Goal: Task Accomplishment & Management: Manage account settings

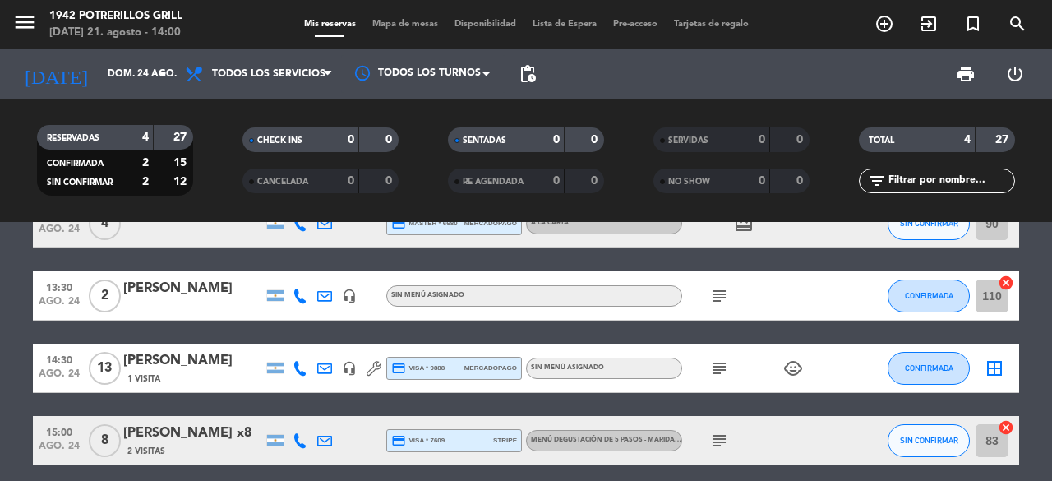
scroll to position [82, 0]
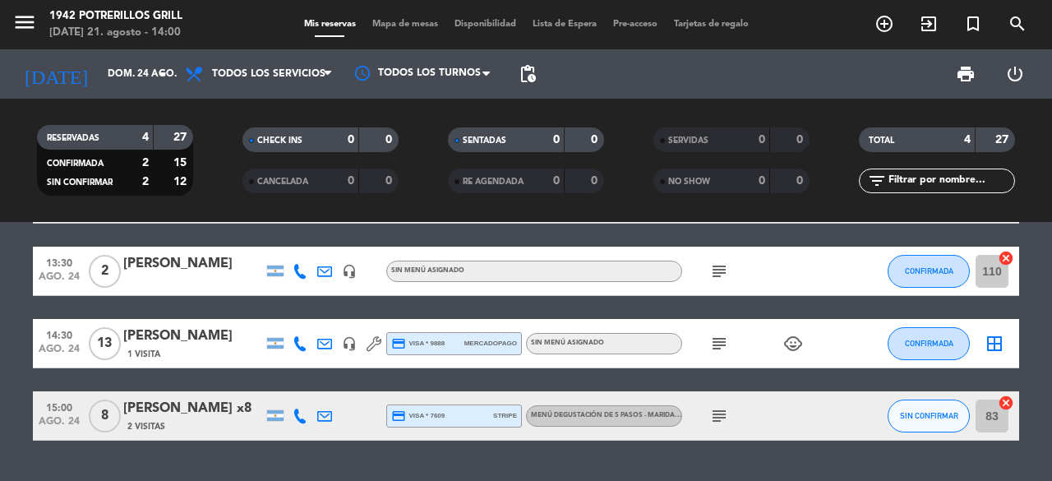
click at [733, 344] on div "subject child_care" at bounding box center [756, 343] width 148 height 48
click at [726, 344] on icon "subject" at bounding box center [719, 344] width 20 height 20
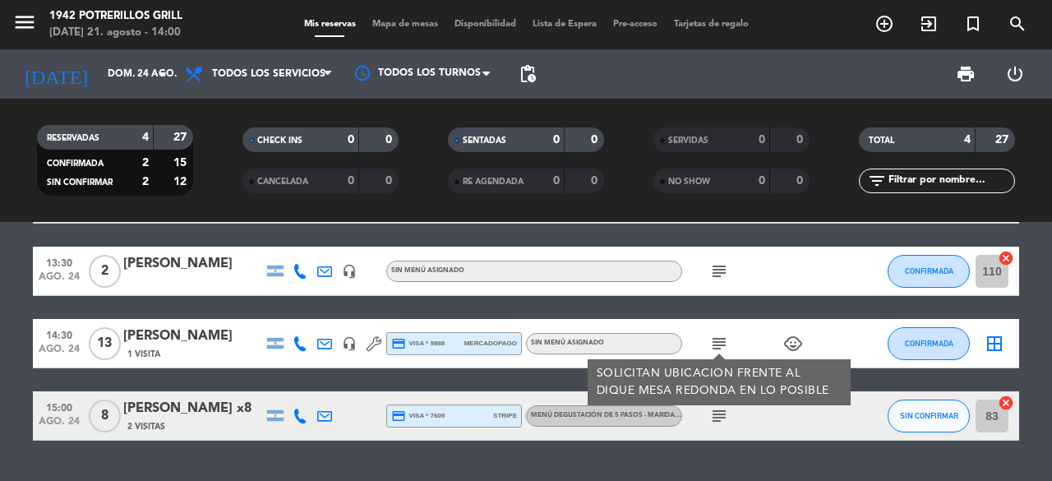
click at [794, 341] on icon "child_care" at bounding box center [793, 344] width 20 height 20
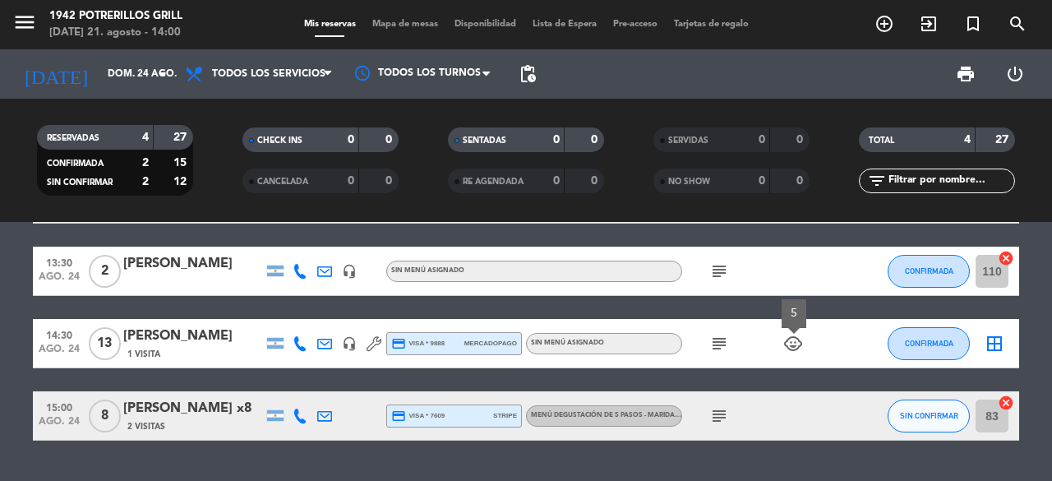
click at [710, 341] on icon "subject" at bounding box center [719, 344] width 20 height 20
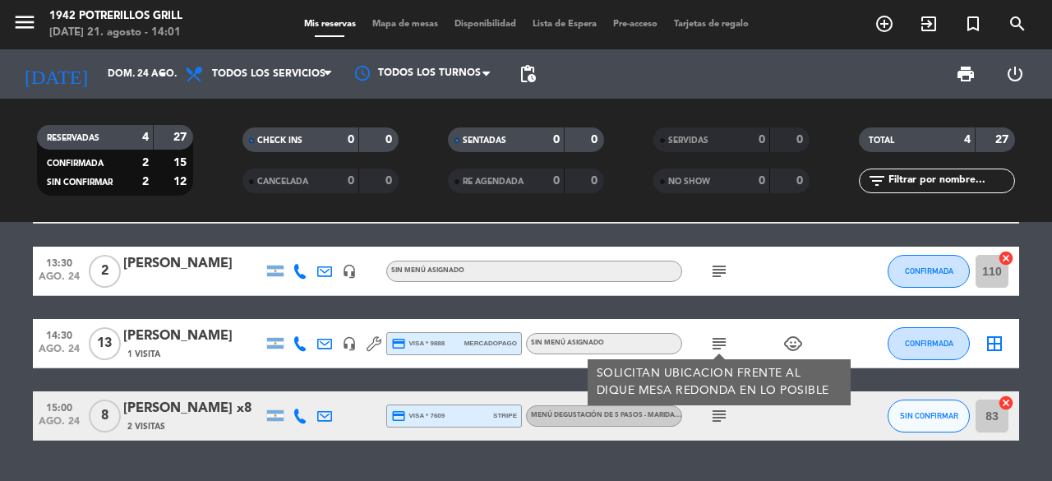
drag, startPoint x: 124, startPoint y: 334, endPoint x: 236, endPoint y: 334, distance: 111.7
click at [236, 334] on div "[PERSON_NAME]" at bounding box center [193, 335] width 140 height 21
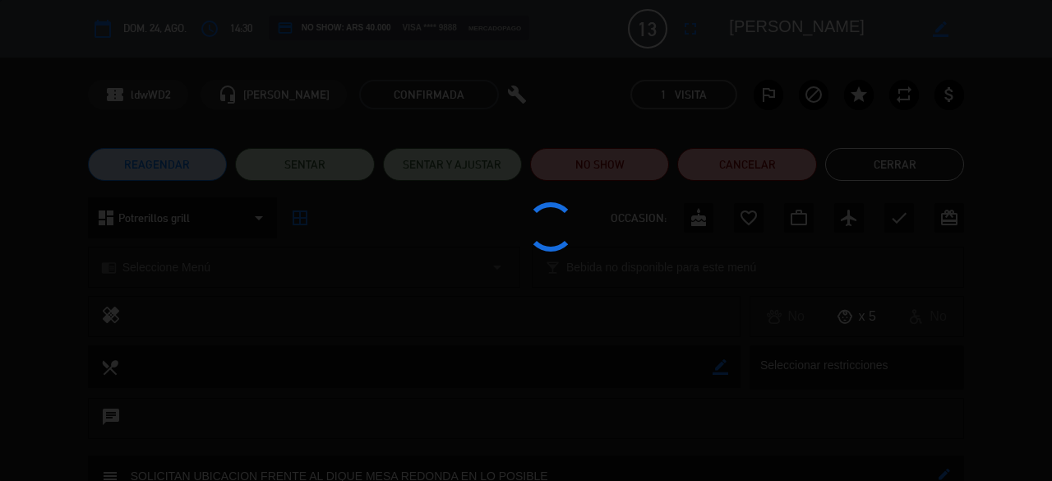
copy div "[PERSON_NAME]"
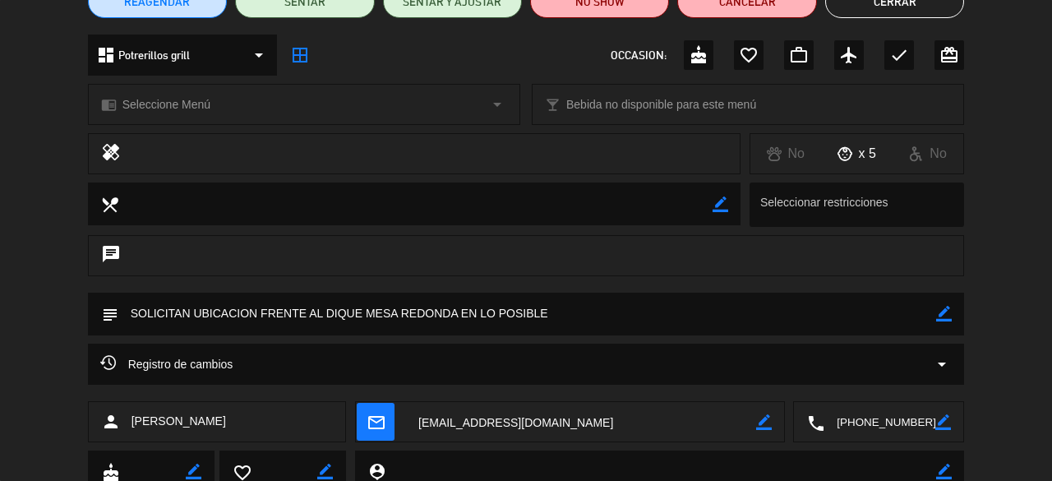
scroll to position [0, 0]
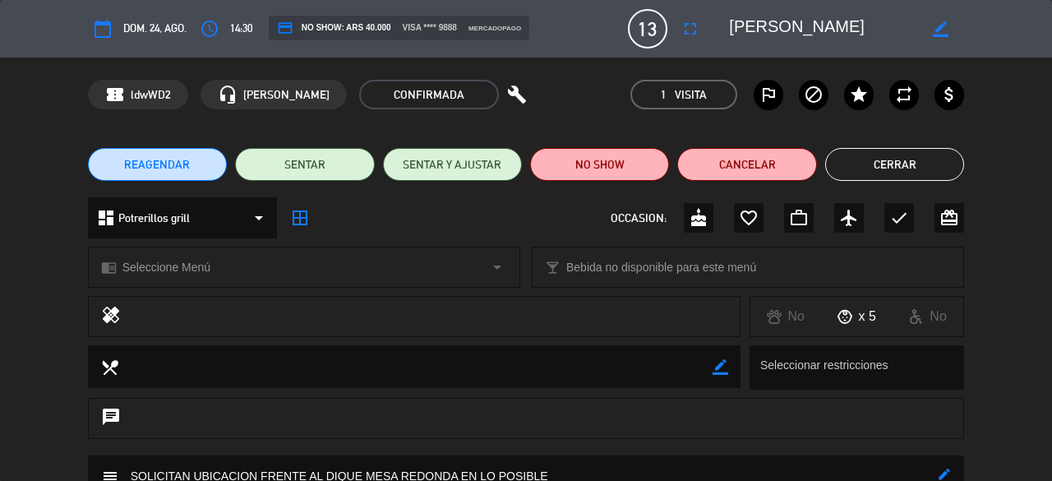
click at [883, 171] on button "Cerrar" at bounding box center [894, 164] width 139 height 33
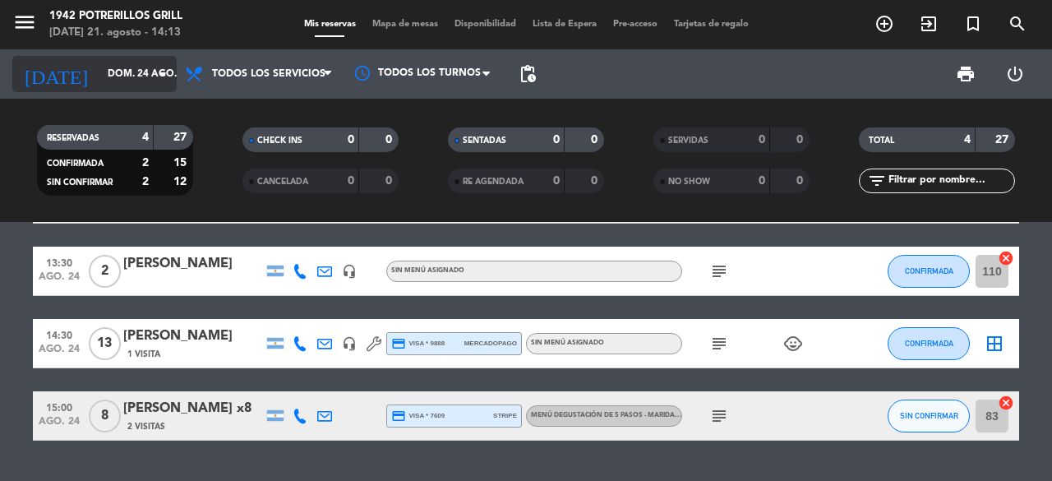
click at [121, 75] on input "dom. 24 ago." at bounding box center [164, 74] width 131 height 28
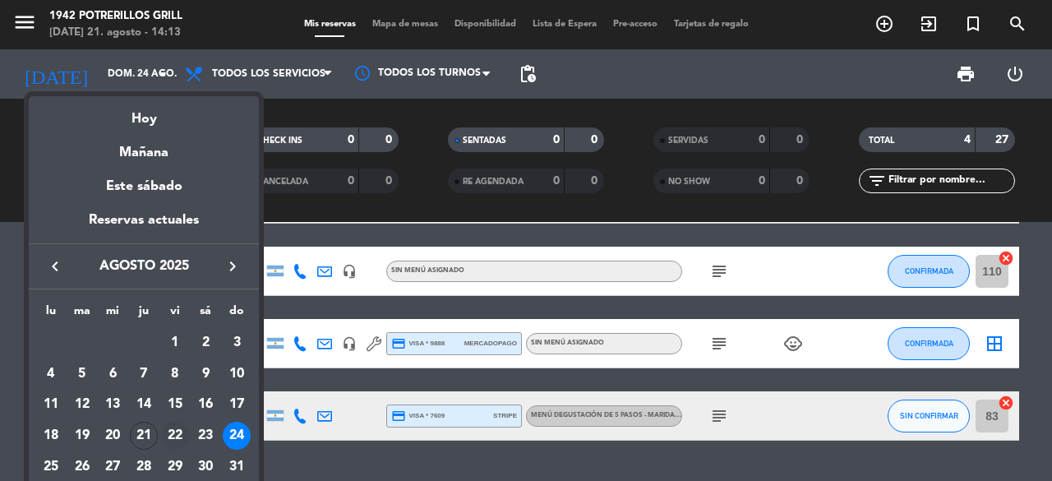
click at [173, 427] on div "22" at bounding box center [175, 435] width 28 height 28
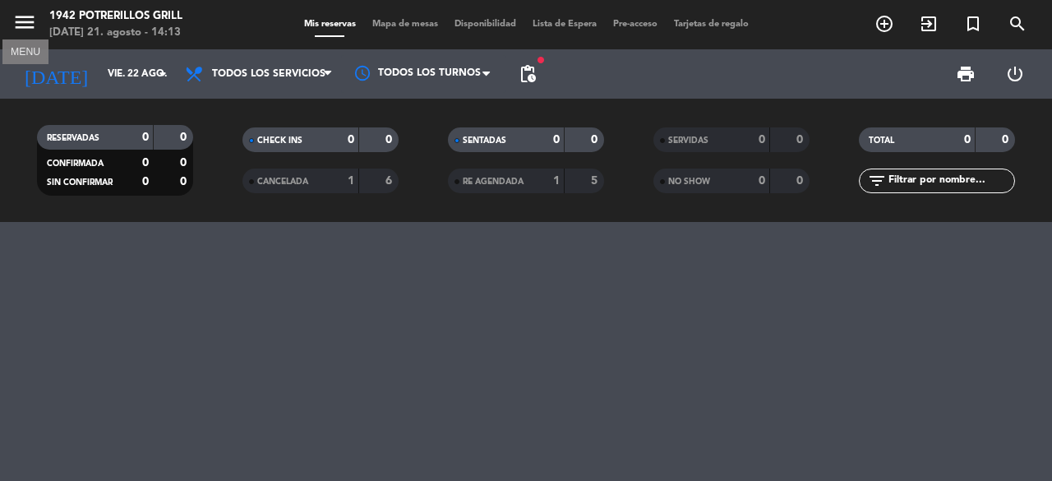
click at [28, 20] on icon "menu" at bounding box center [24, 22] width 25 height 25
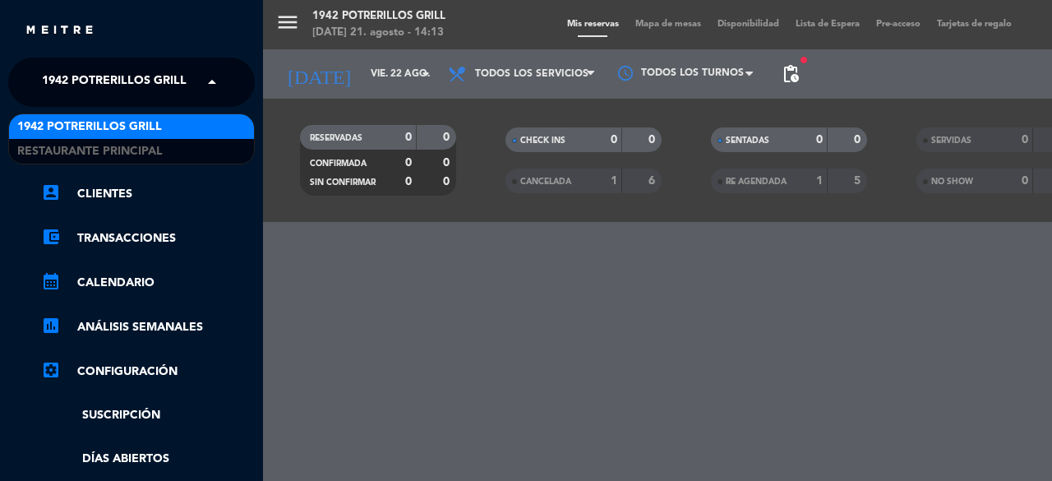
click at [97, 85] on span "1942 Potrerillos Grill" at bounding box center [114, 82] width 145 height 35
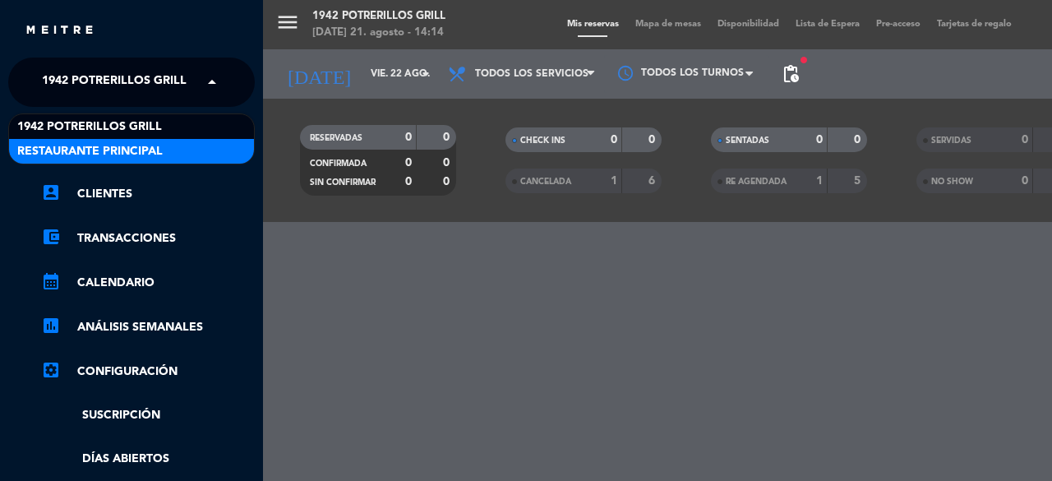
click at [108, 156] on span "Restaurante Principal" at bounding box center [89, 151] width 145 height 19
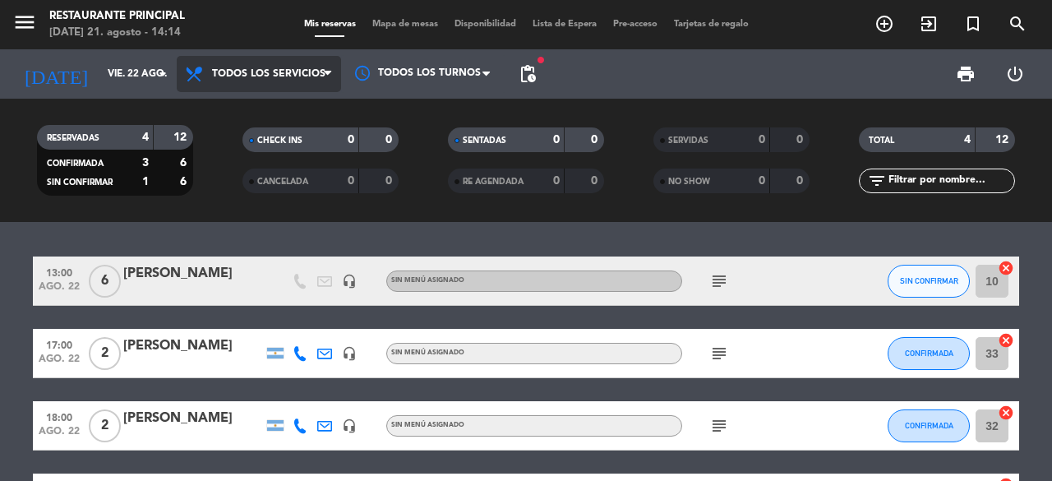
click at [314, 81] on span "Todos los servicios" at bounding box center [259, 74] width 164 height 36
click at [309, 114] on div "menu Restaurante Principal [DATE] 21. agosto - 14:14 Mis reservas Mapa de mesas…" at bounding box center [526, 111] width 1052 height 222
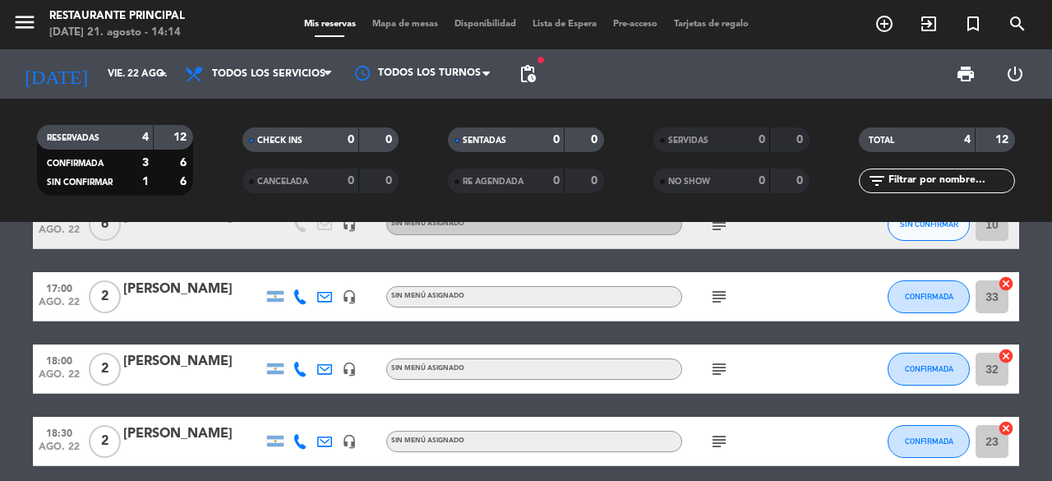
scroll to position [82, 0]
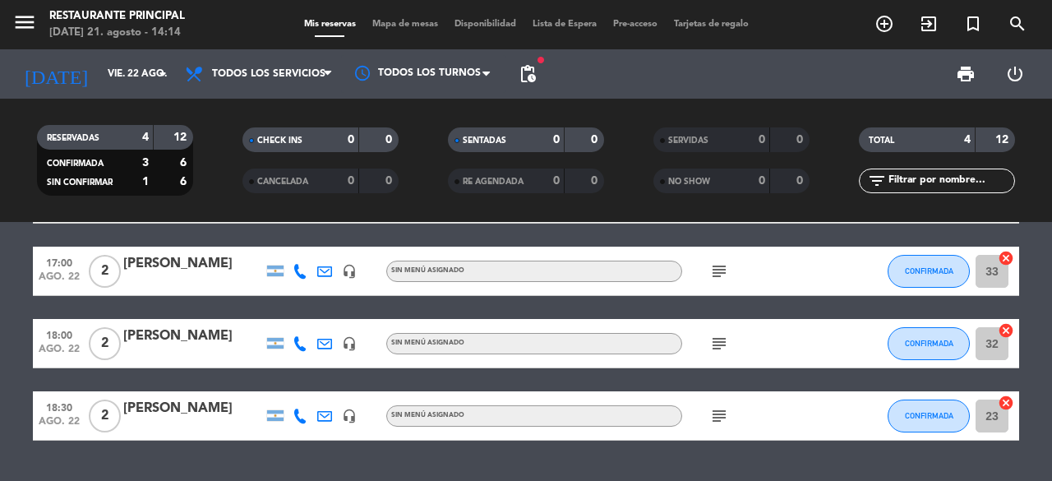
click at [732, 265] on div "subject" at bounding box center [756, 270] width 148 height 48
click at [726, 267] on icon "subject" at bounding box center [719, 271] width 20 height 20
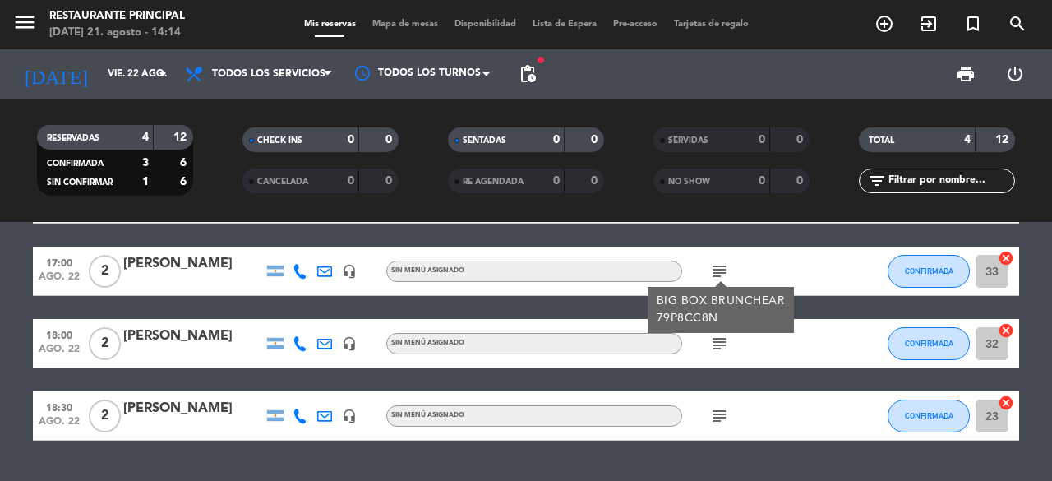
click at [709, 331] on div "BIG BOX BRUNCHEAR 79P8CC8N" at bounding box center [720, 310] width 146 height 46
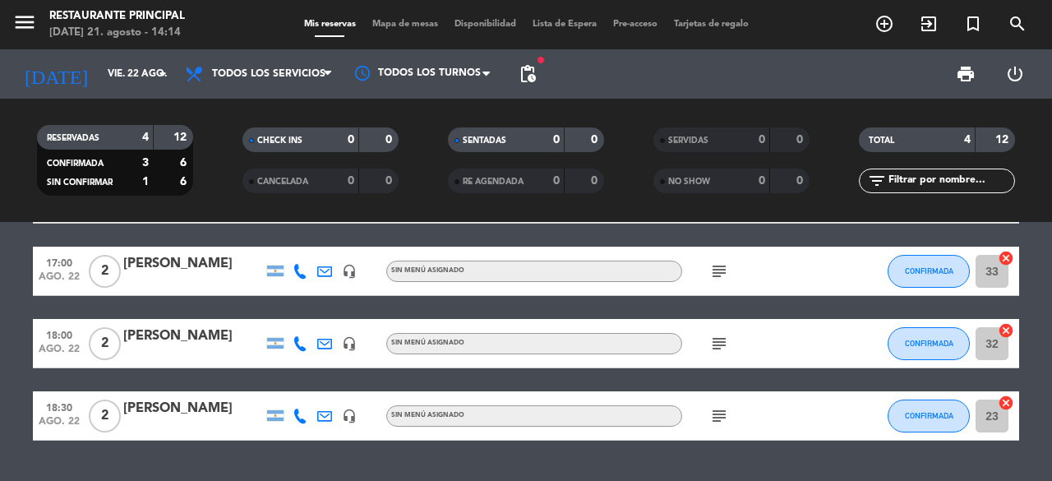
click at [711, 343] on icon "subject" at bounding box center [719, 344] width 20 height 20
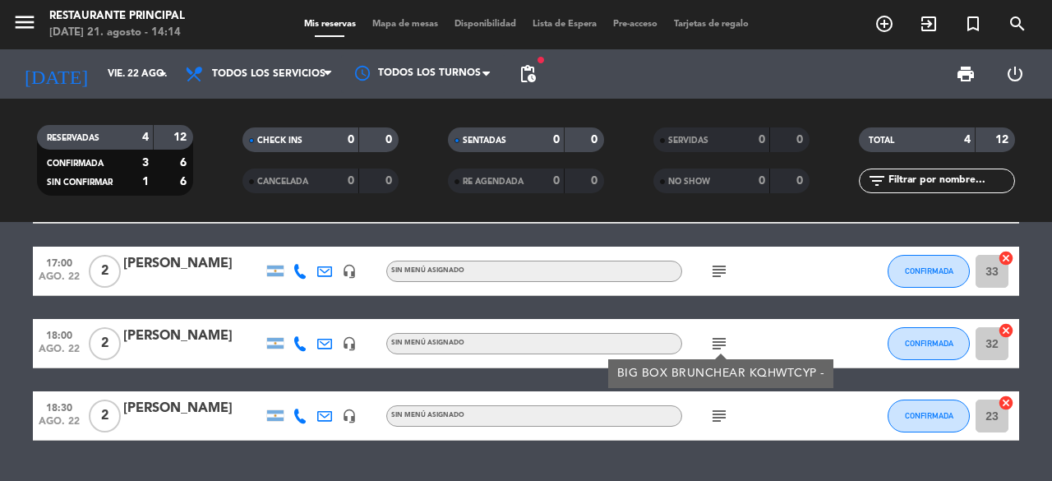
click at [721, 410] on icon "subject" at bounding box center [719, 416] width 20 height 20
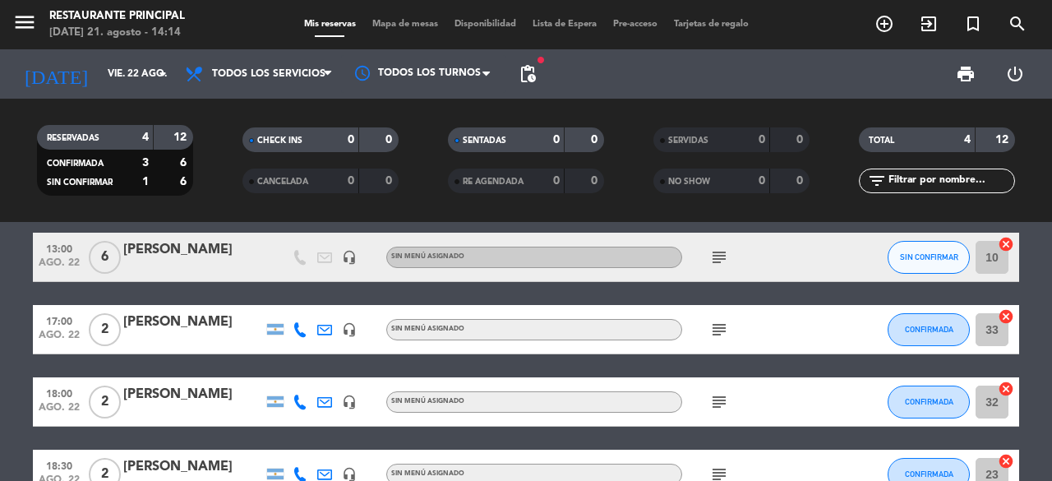
scroll to position [0, 0]
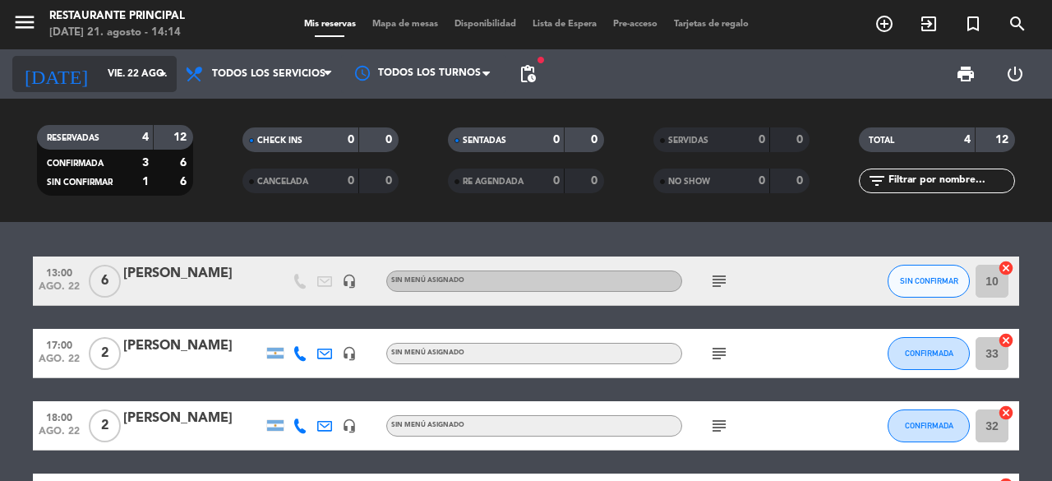
click at [99, 70] on input "vie. 22 ago." at bounding box center [164, 74] width 131 height 28
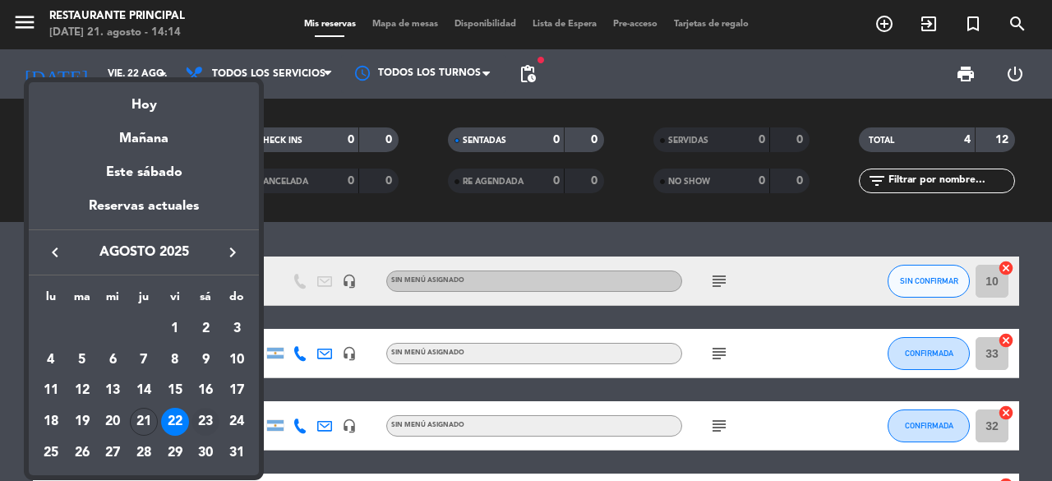
click at [205, 423] on div "23" at bounding box center [205, 422] width 28 height 28
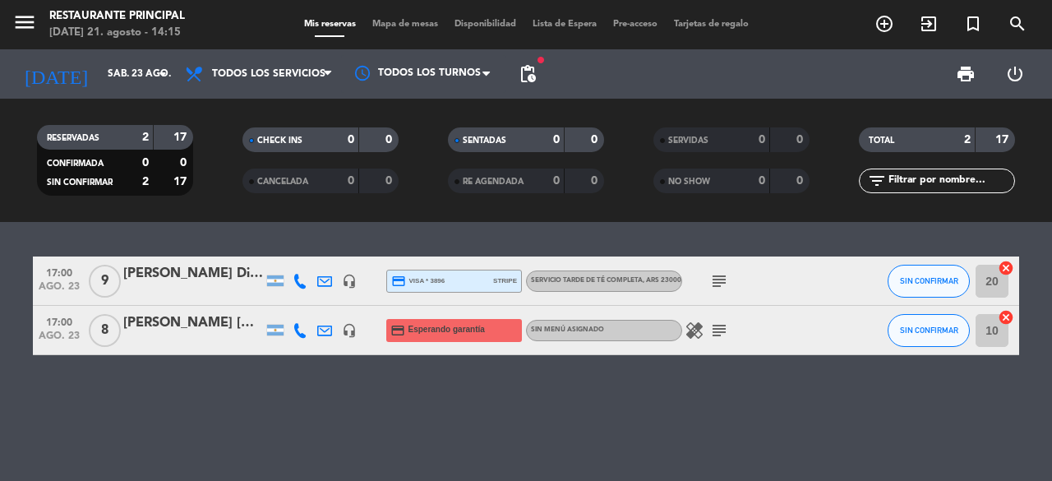
click at [720, 329] on icon "subject" at bounding box center [719, 330] width 20 height 20
click at [127, 75] on input "sáb. 23 ago." at bounding box center [164, 74] width 131 height 28
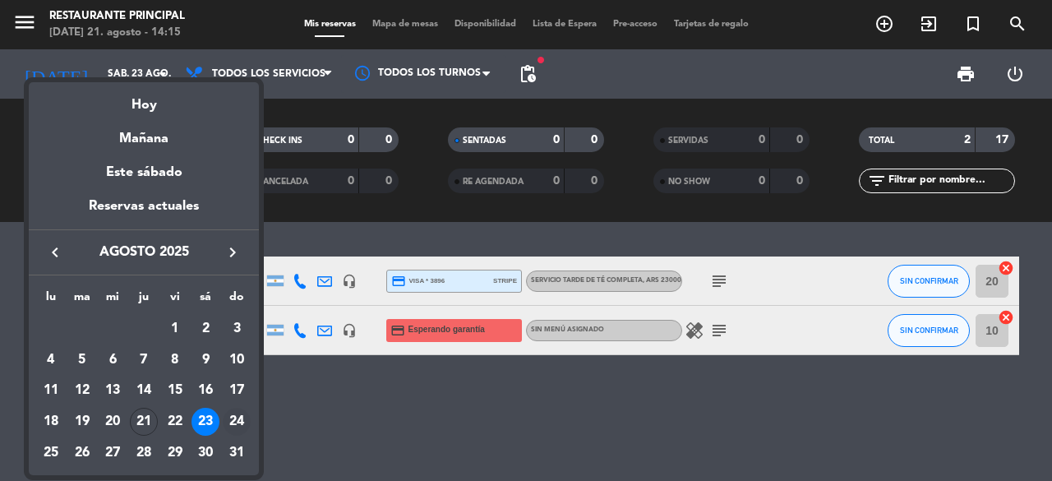
click at [237, 415] on div "24" at bounding box center [237, 422] width 28 height 28
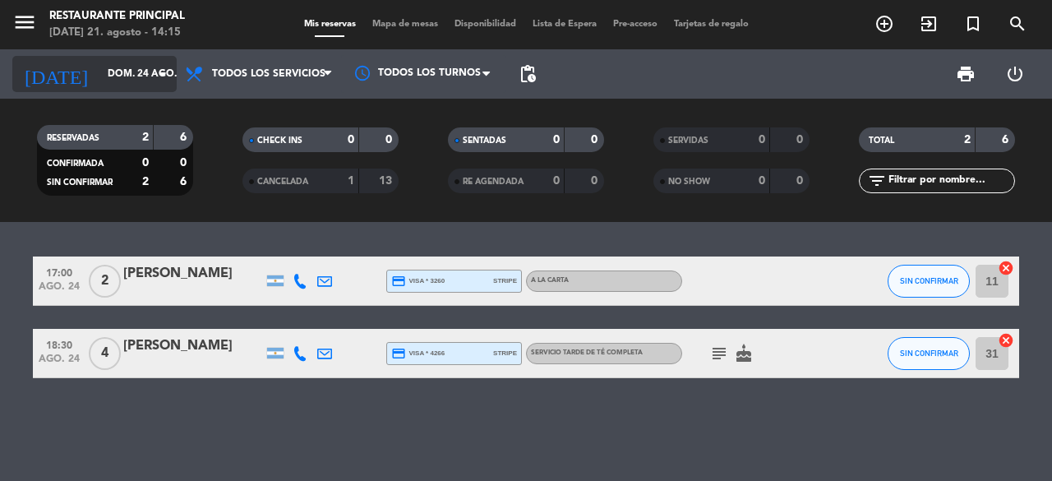
click at [127, 73] on input "dom. 24 ago." at bounding box center [164, 74] width 131 height 28
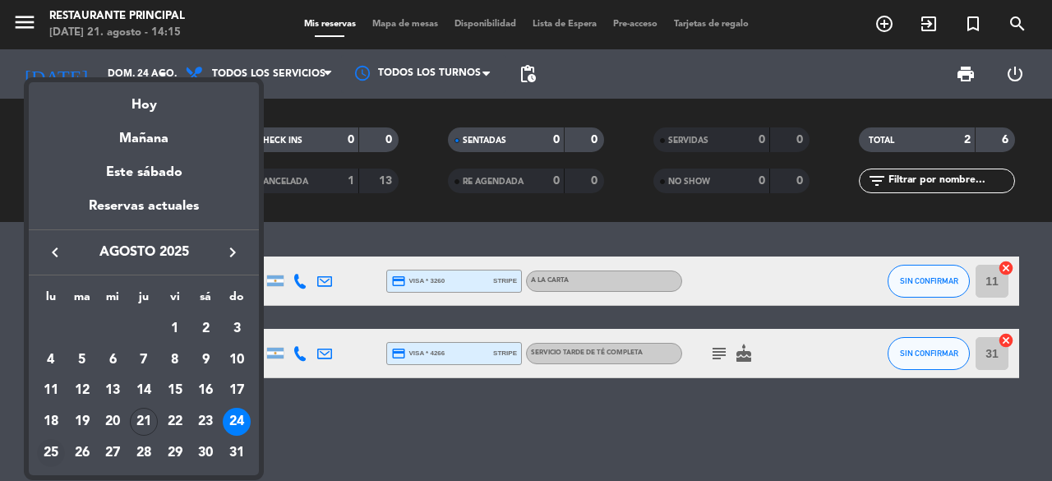
click at [44, 448] on div "25" at bounding box center [51, 453] width 28 height 28
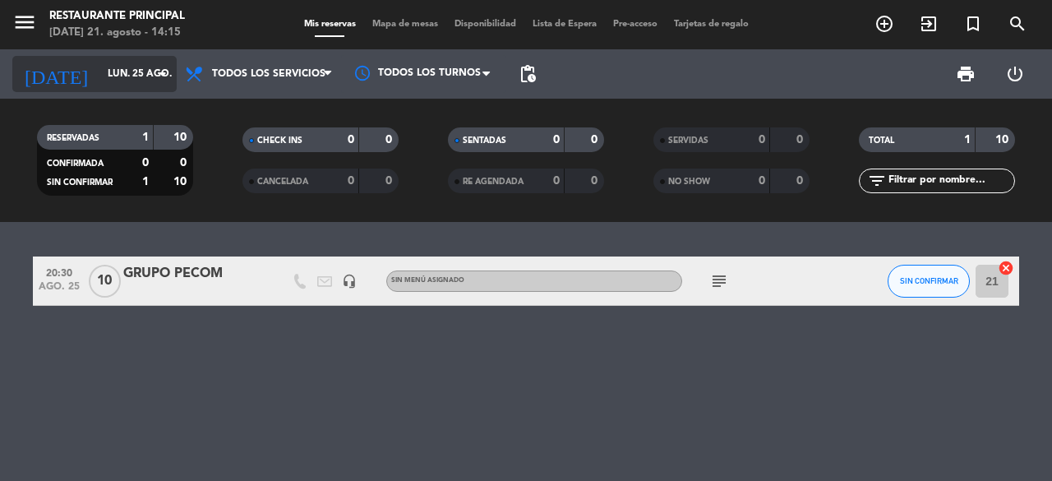
click at [105, 85] on input "lun. 25 ago." at bounding box center [164, 74] width 131 height 28
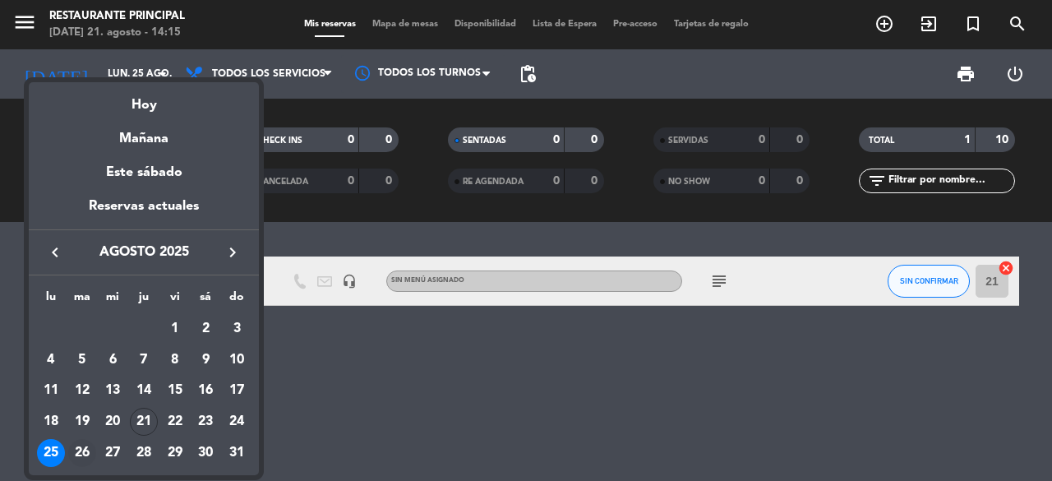
click at [77, 442] on div "26" at bounding box center [82, 453] width 28 height 28
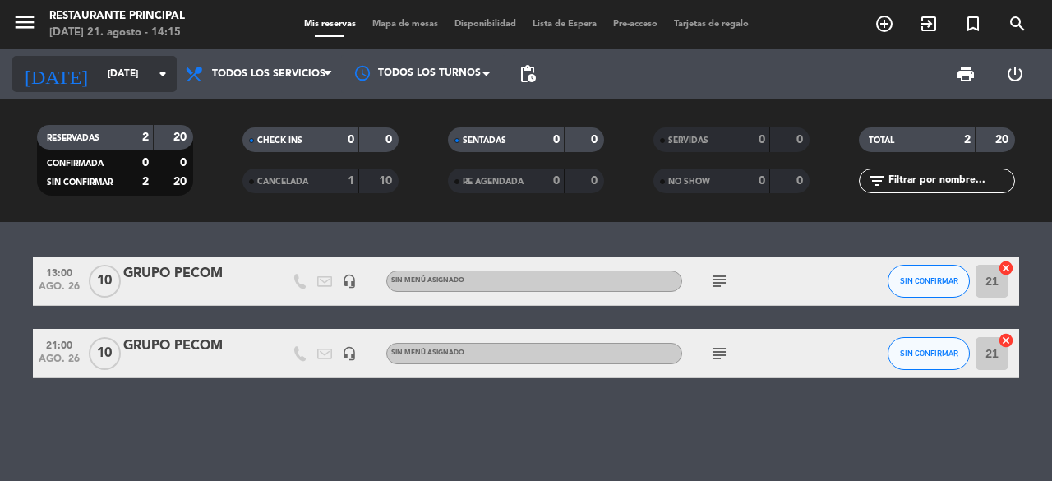
click at [102, 71] on input "[DATE]" at bounding box center [164, 74] width 131 height 28
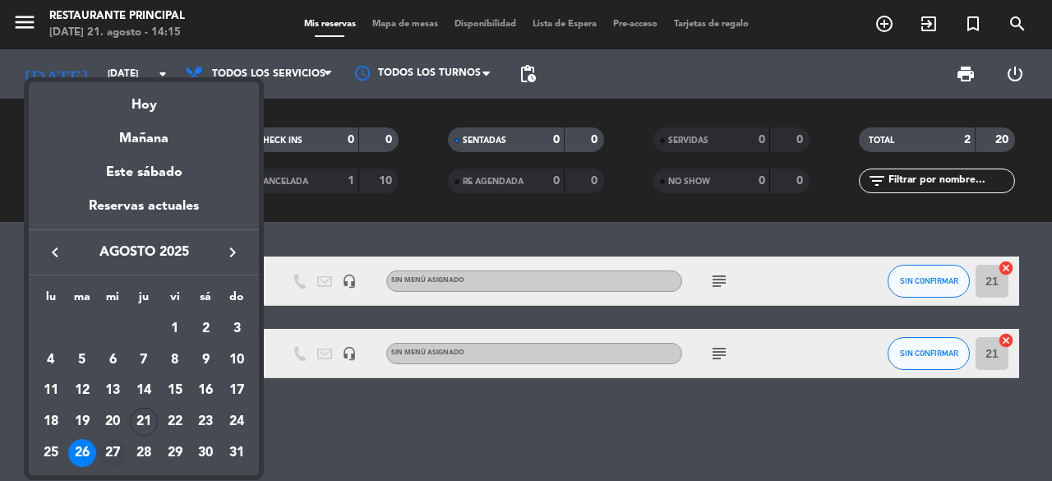
click at [113, 446] on div "27" at bounding box center [113, 453] width 28 height 28
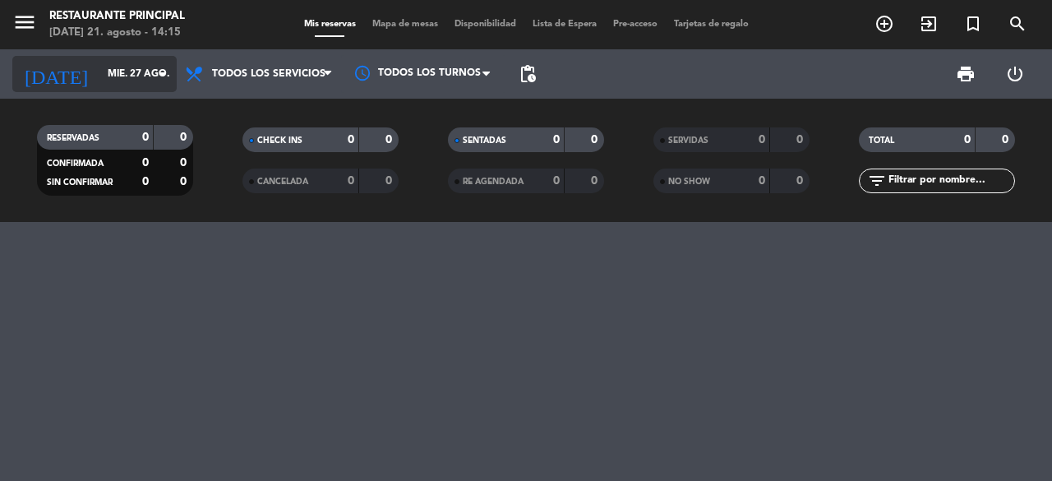
click at [99, 66] on input "mié. 27 ago." at bounding box center [164, 74] width 131 height 28
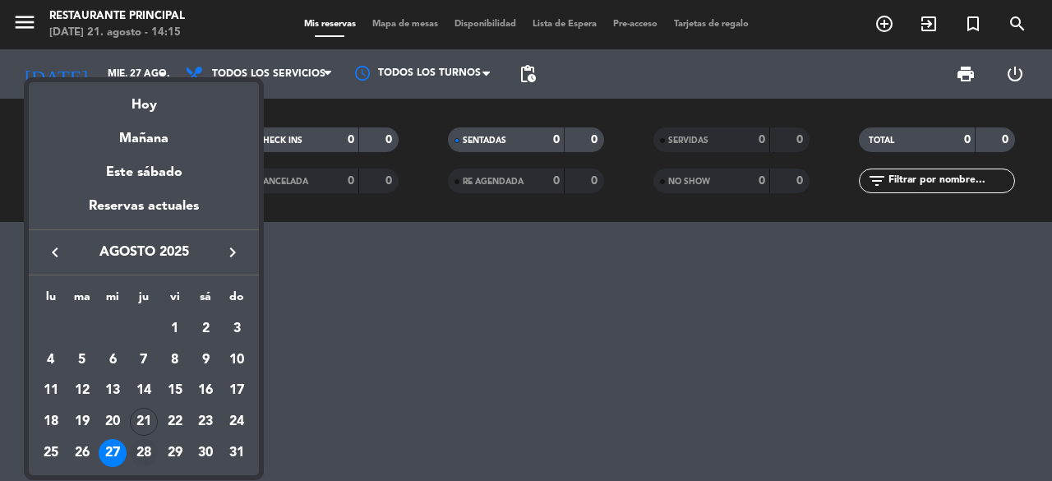
click at [151, 458] on div "28" at bounding box center [144, 453] width 28 height 28
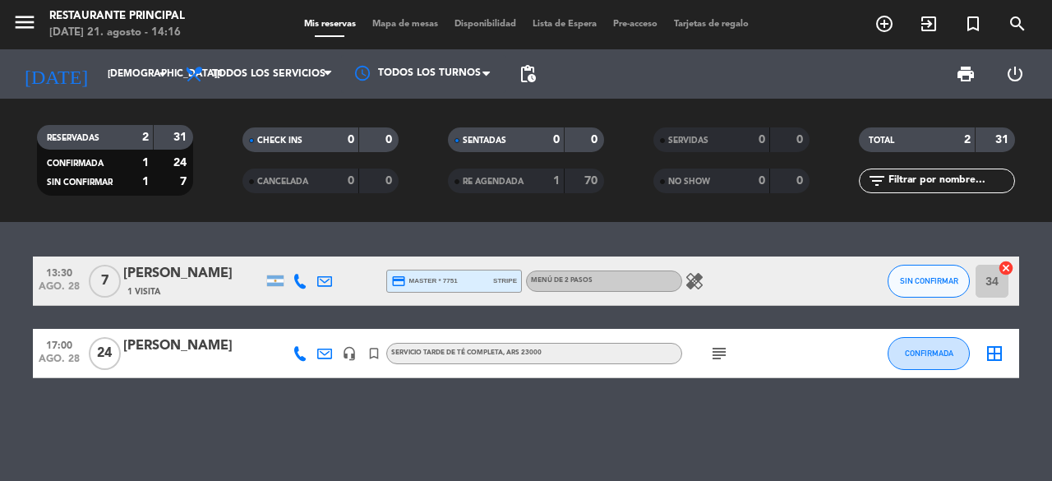
click at [590, 279] on span "MENÚ DE 2 PASOS" at bounding box center [562, 280] width 62 height 7
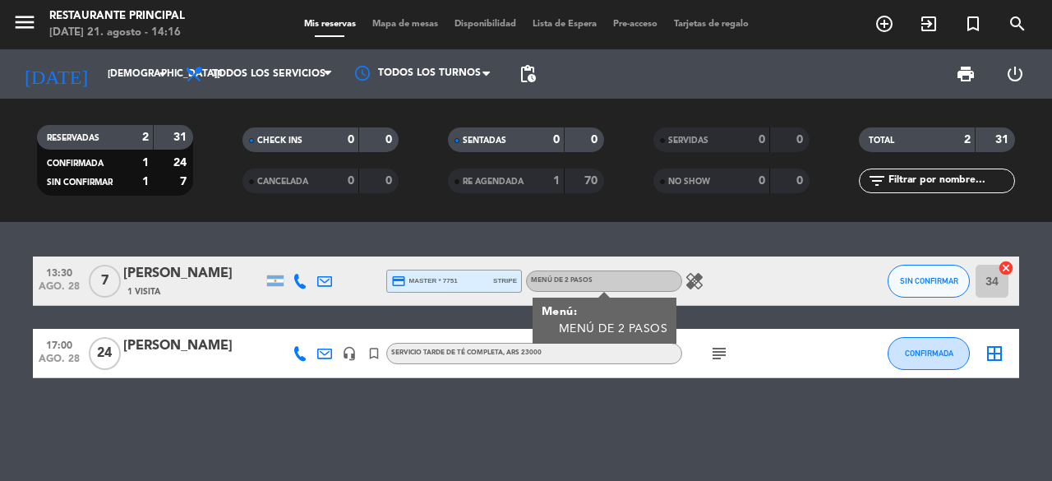
click at [590, 279] on span "MENÚ DE 2 PASOS" at bounding box center [562, 280] width 62 height 7
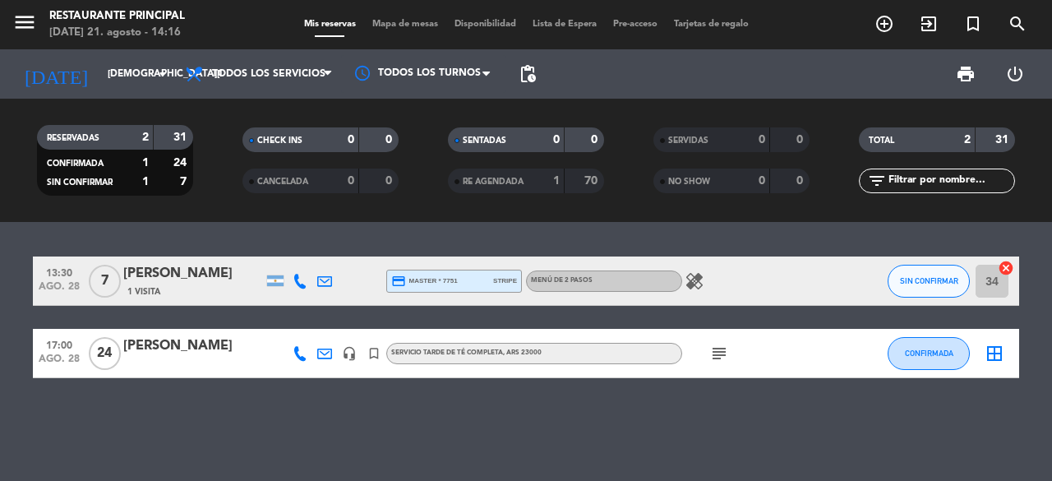
click at [584, 283] on span "MENÚ DE 2 PASOS" at bounding box center [562, 280] width 62 height 7
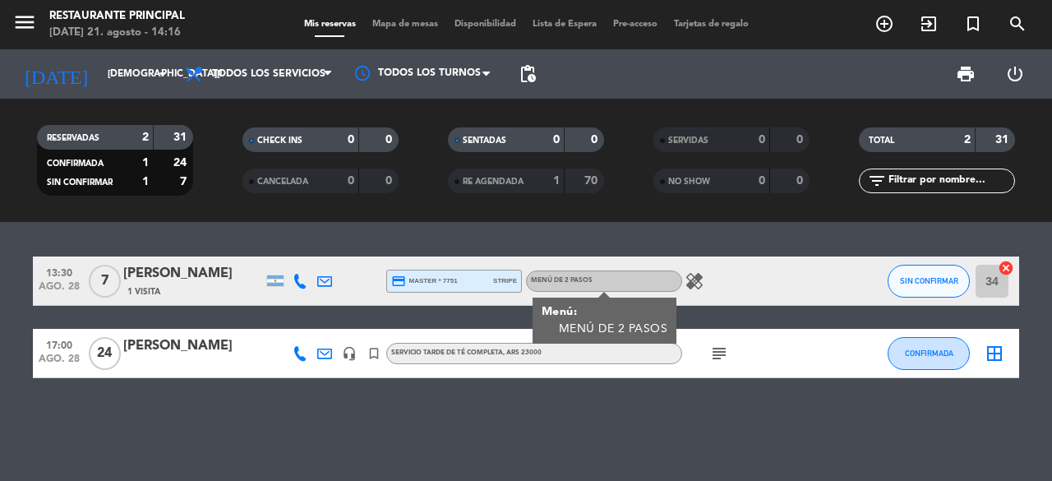
click at [584, 283] on span "MENÚ DE 2 PASOS" at bounding box center [562, 280] width 62 height 7
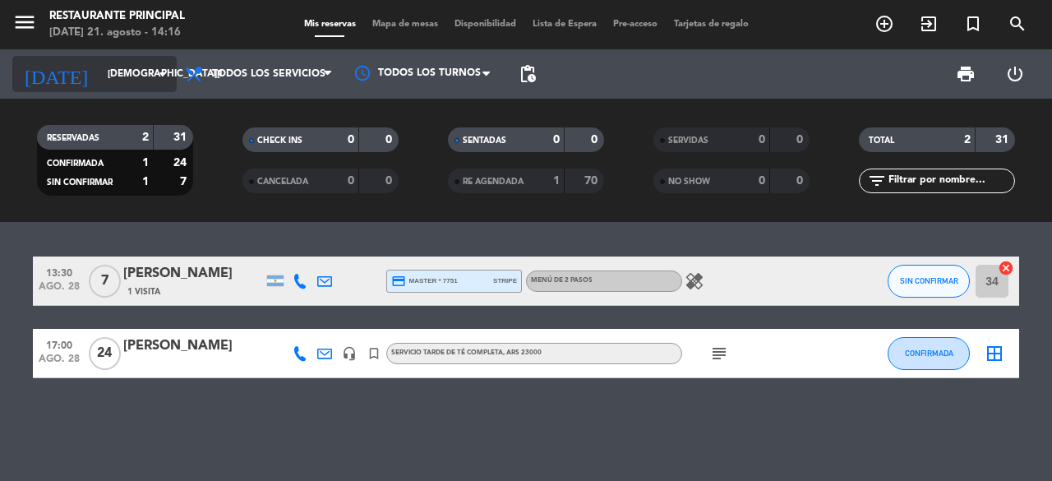
click at [99, 73] on input "[DEMOGRAPHIC_DATA][DATE]" at bounding box center [164, 74] width 131 height 28
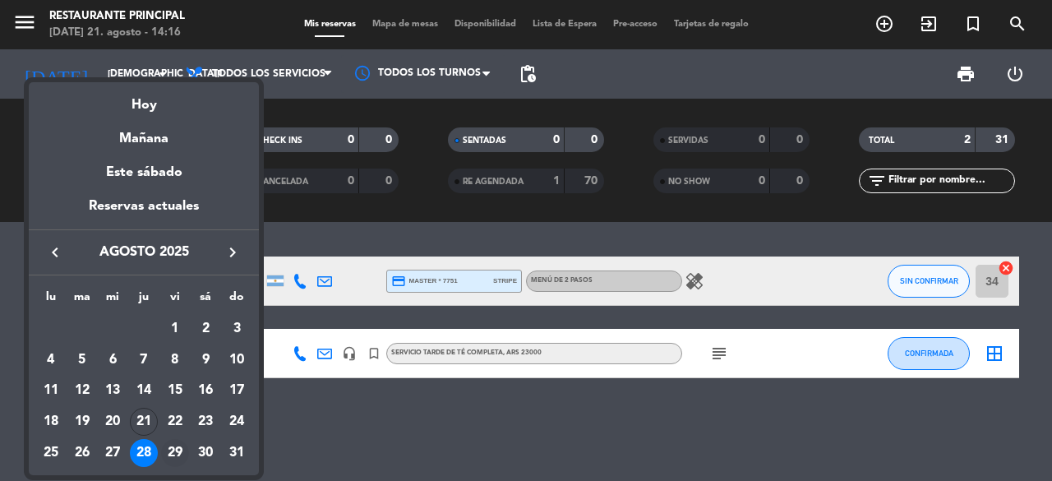
click at [173, 454] on div "29" at bounding box center [175, 453] width 28 height 28
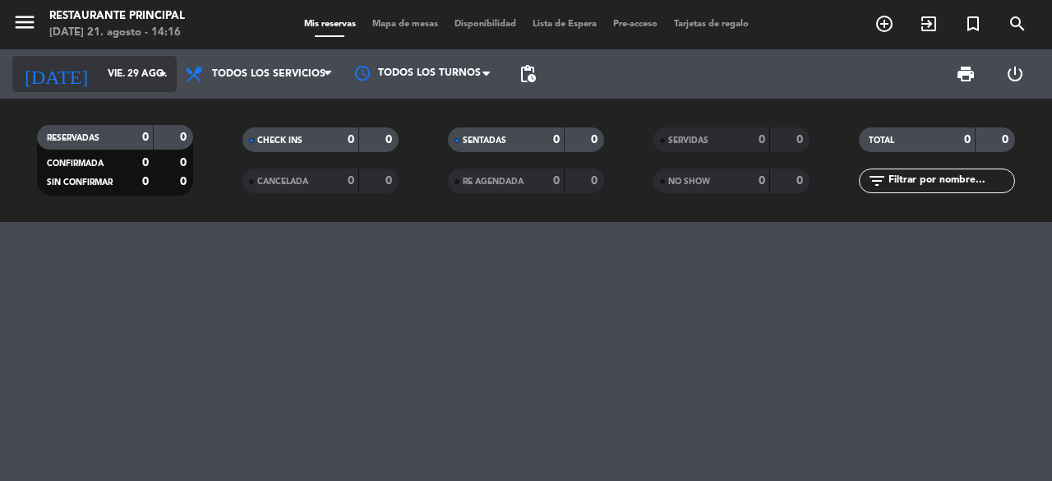
click at [113, 57] on div "[DATE] [DATE] arrow_drop_down" at bounding box center [94, 74] width 164 height 36
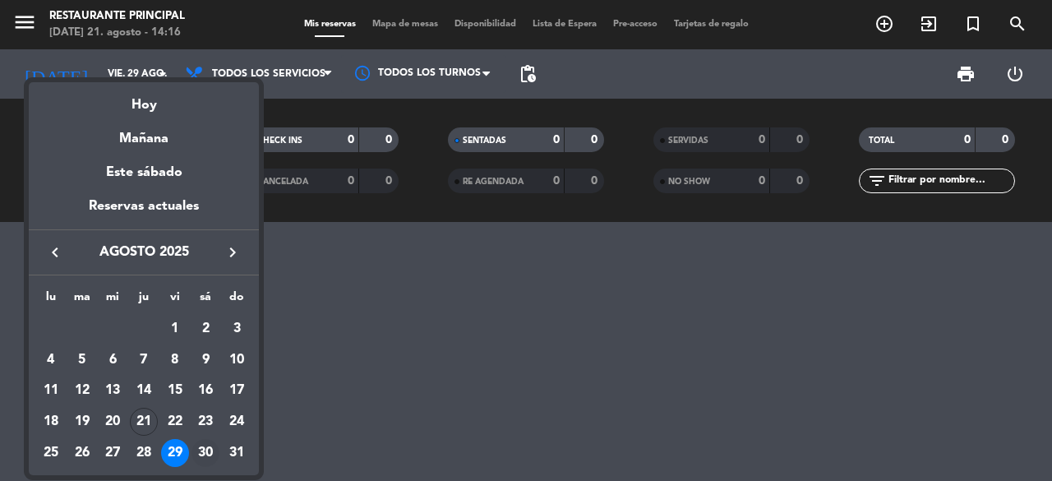
click at [204, 456] on div "30" at bounding box center [205, 453] width 28 height 28
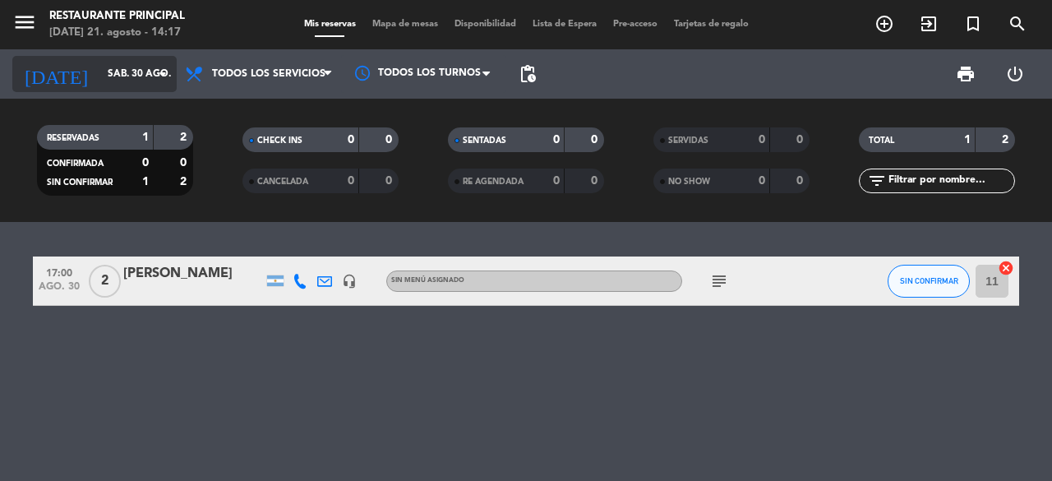
click at [99, 71] on input "sáb. 30 ago." at bounding box center [164, 74] width 131 height 28
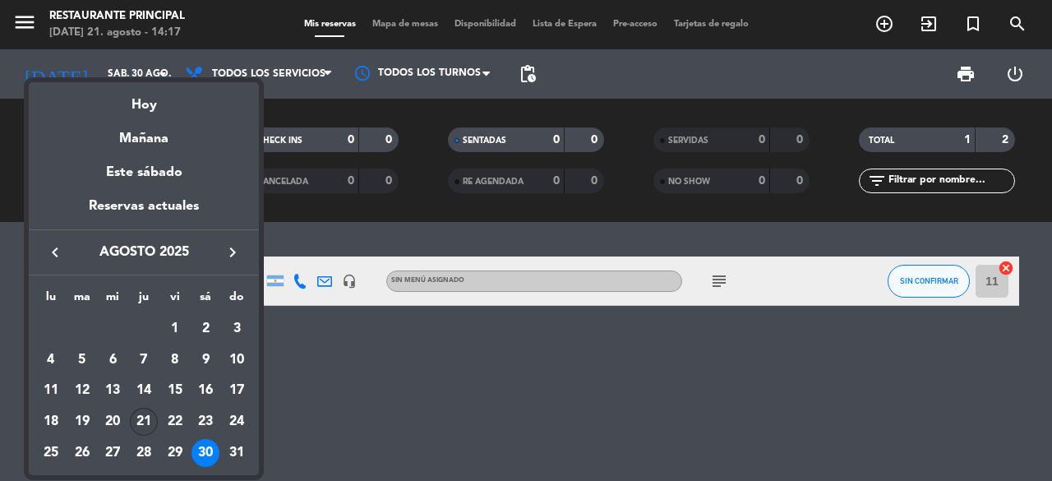
click at [140, 420] on div "21" at bounding box center [144, 422] width 28 height 28
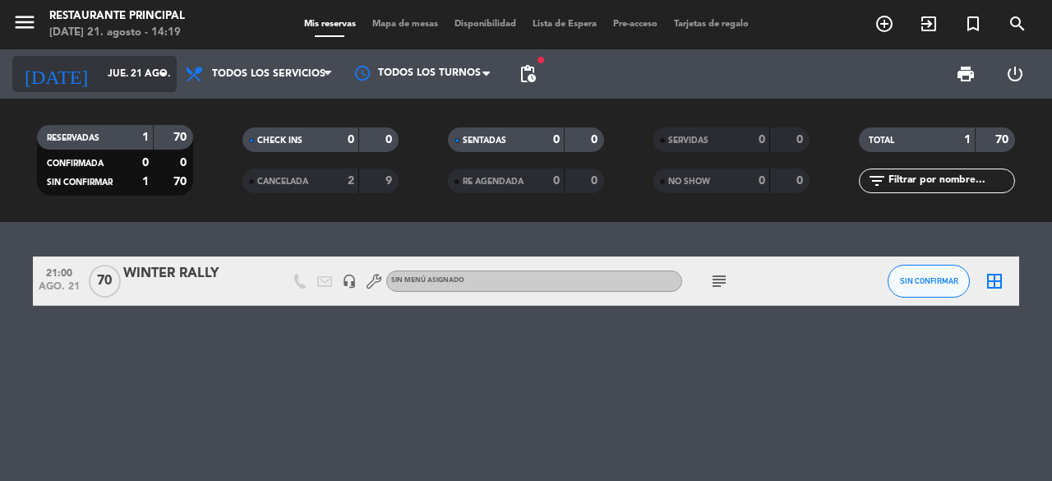
click at [99, 70] on input "jue. 21 ago." at bounding box center [164, 74] width 131 height 28
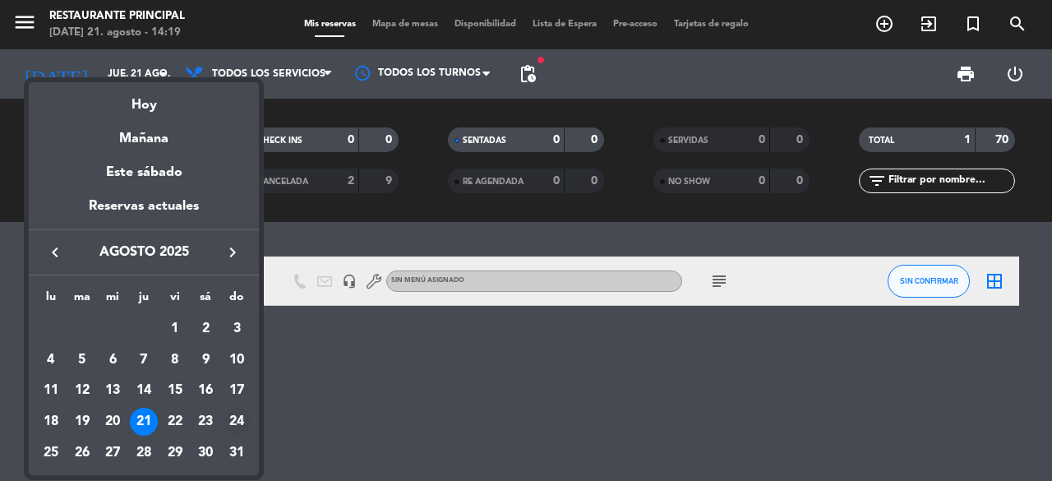
click at [237, 421] on div "24" at bounding box center [237, 422] width 28 height 28
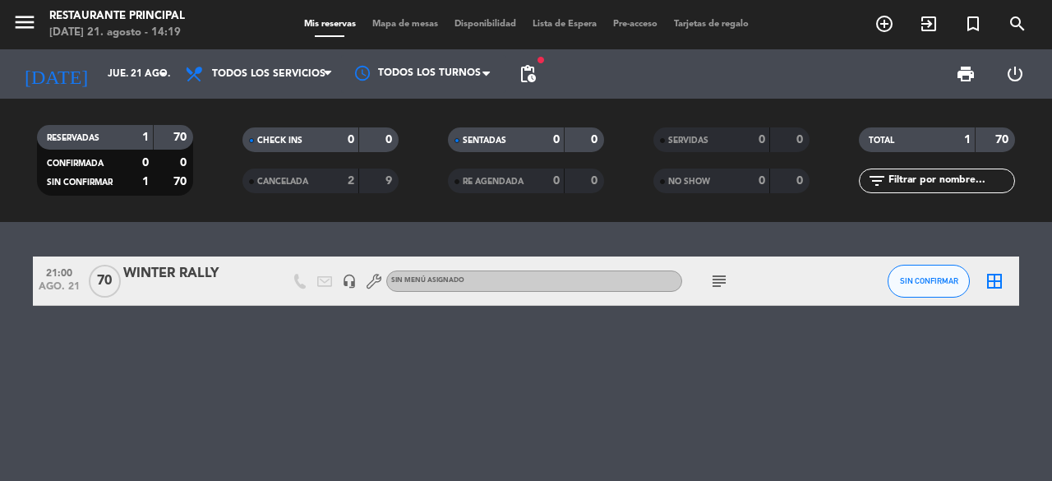
type input "dom. 24 ago."
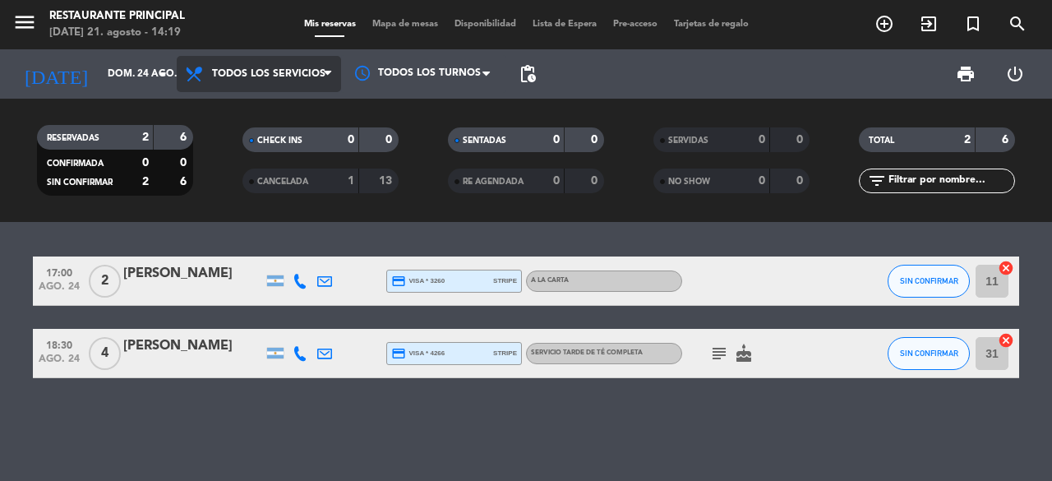
click at [277, 71] on span "Todos los servicios" at bounding box center [268, 74] width 113 height 12
click at [284, 113] on div "menu Restaurante Principal [DATE] 21. agosto - 14:19 Mis reservas Mapa de mesas…" at bounding box center [526, 111] width 1052 height 222
